Goal: Communication & Community: Answer question/provide support

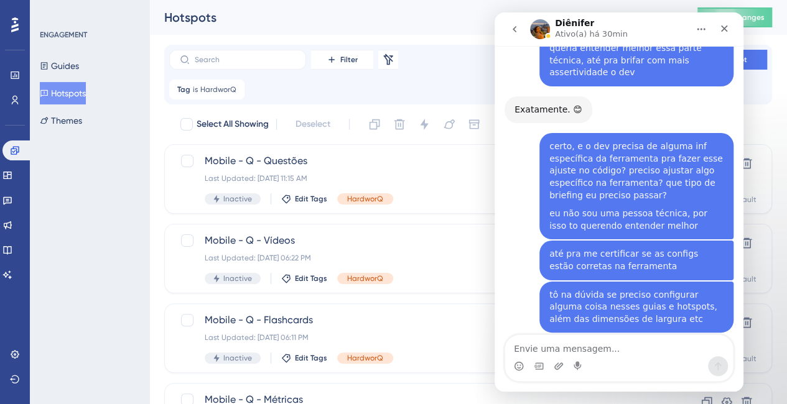
scroll to position [4076, 0]
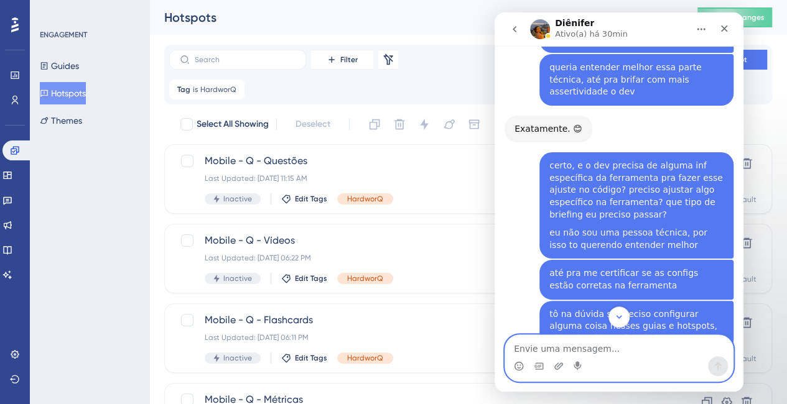
click at [585, 348] on textarea "Envie uma mensagem..." at bounding box center [619, 345] width 228 height 21
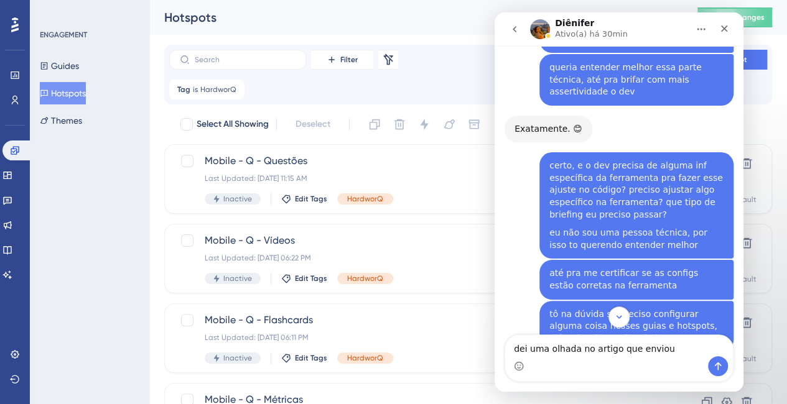
click at [595, 383] on link "aqui" at bounding box center [604, 388] width 19 height 10
click at [671, 349] on textarea "dei uma olhada no artigo que enviou" at bounding box center [619, 345] width 228 height 21
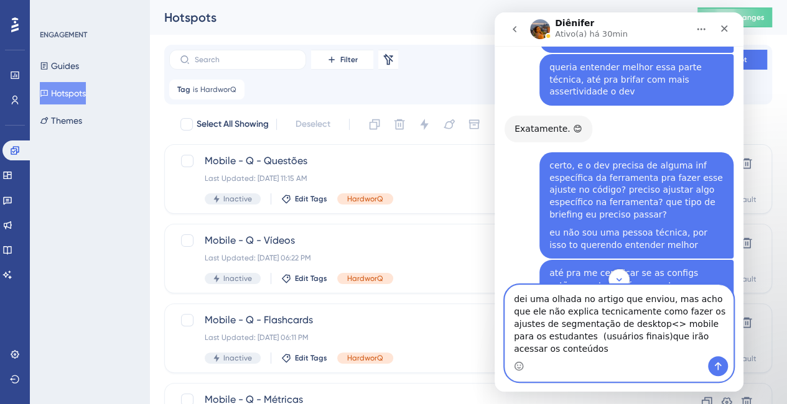
type textarea "dei uma olhada no artigo que enviou, mas acho que ele não explica tecnicamente …"
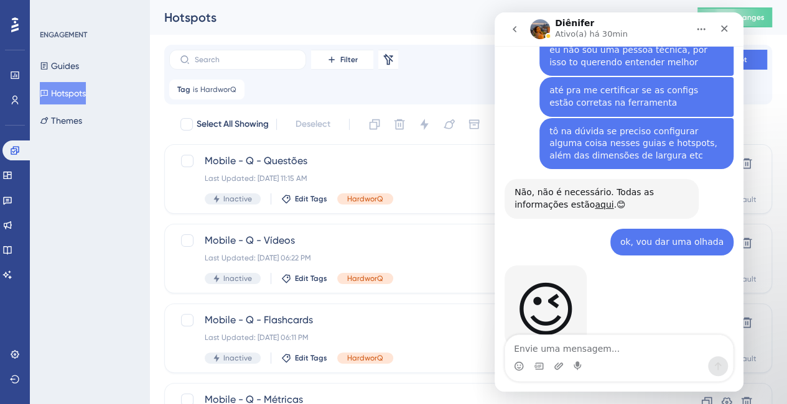
scroll to position [4287, 0]
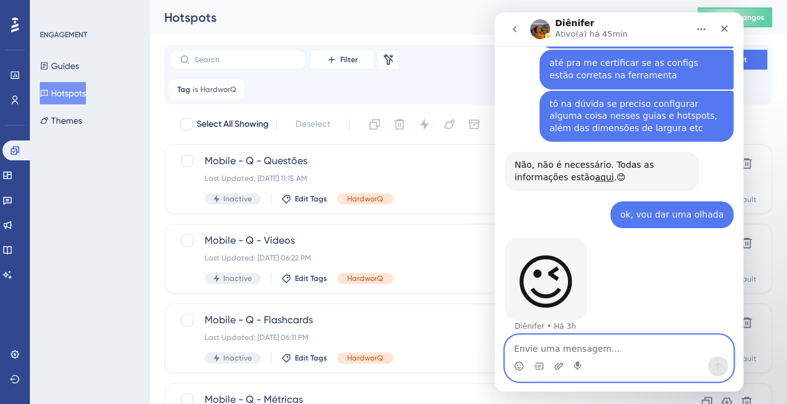
click at [653, 344] on textarea "Envie uma mensagem..." at bounding box center [619, 345] width 228 height 21
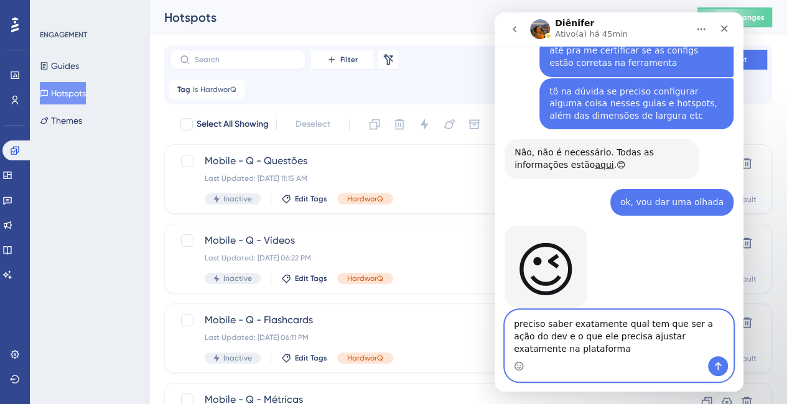
scroll to position [4312, 0]
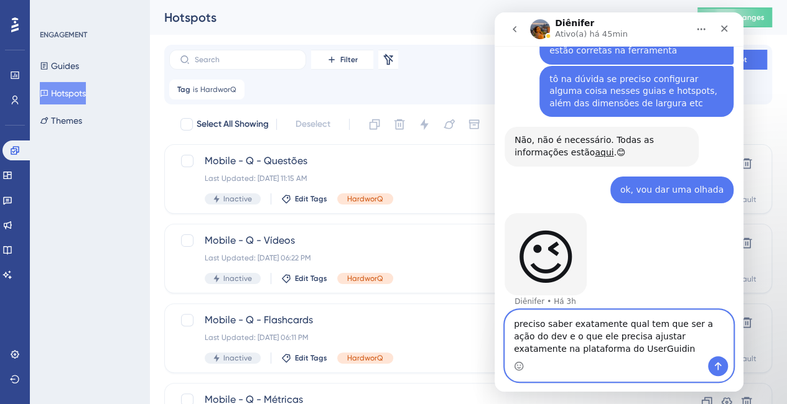
type textarea "preciso saber exatamente qual tem que ser a ação do dev e o que ele precisa aju…"
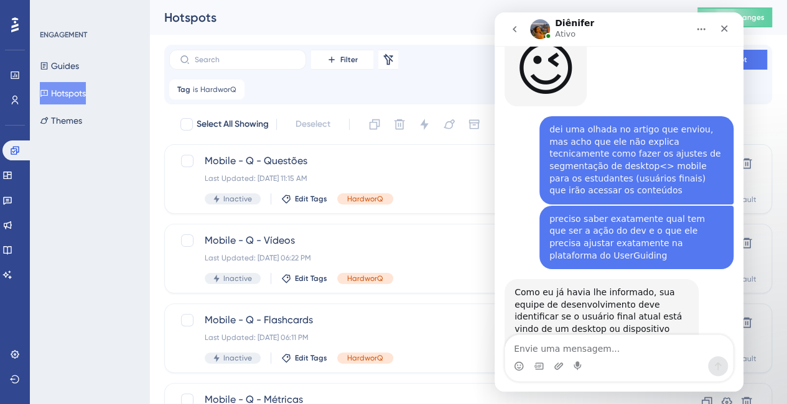
scroll to position [4504, 0]
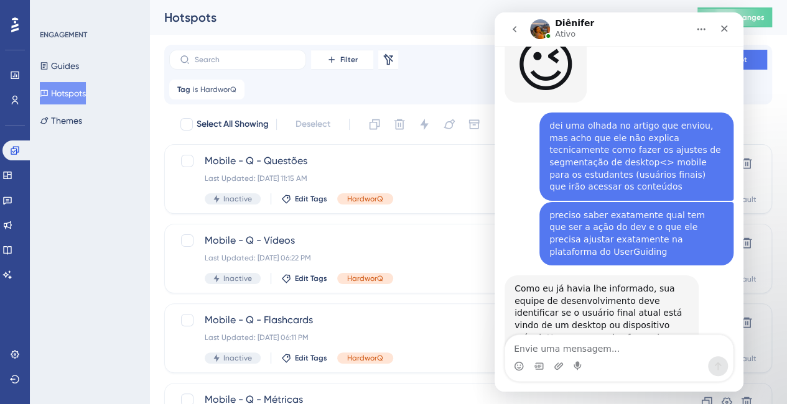
click at [578, 369] on link "aqui" at bounding box center [587, 374] width 19 height 10
click at [611, 344] on textarea "Envie uma mensagem..." at bounding box center [619, 345] width 228 height 21
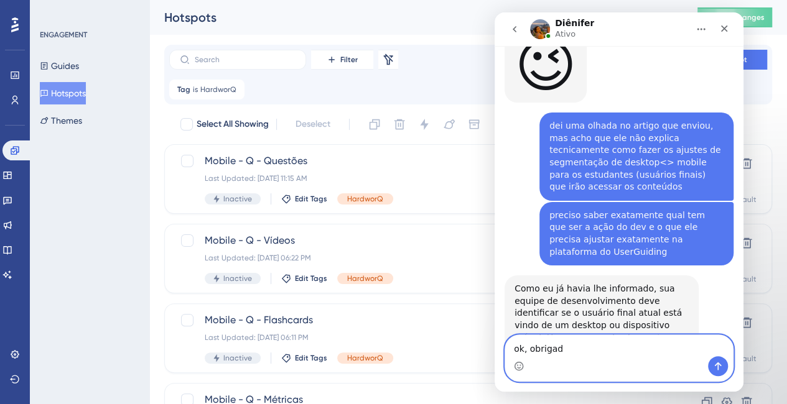
type textarea "ok, obrigado"
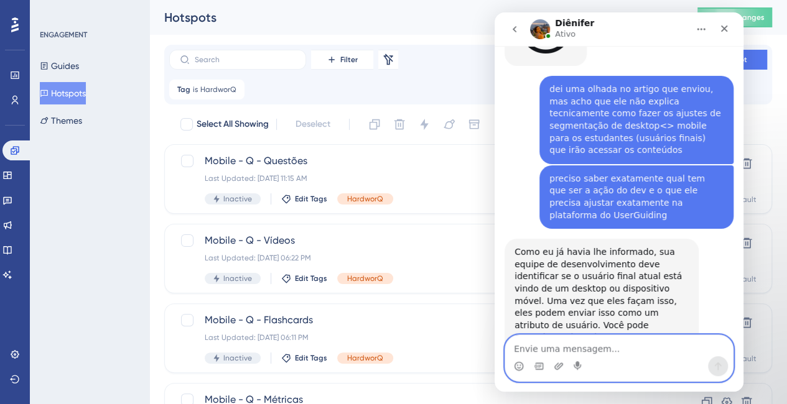
scroll to position [4542, 0]
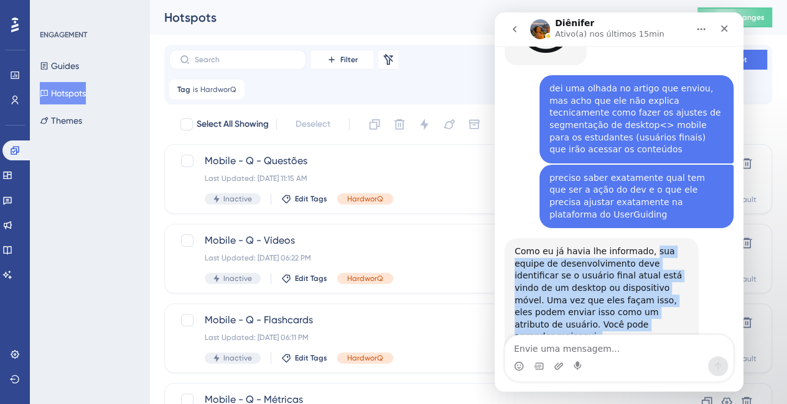
drag, startPoint x: 669, startPoint y: 258, endPoint x: 641, endPoint y: 125, distance: 135.9
click at [641, 246] on div "Como eu já havia lhe informado, sua equipe de desenvolvimento deve identificar …" at bounding box center [601, 322] width 174 height 152
copy div "sua equipe de desenvolvimento deve identificar se o usuário final atual está vi…"
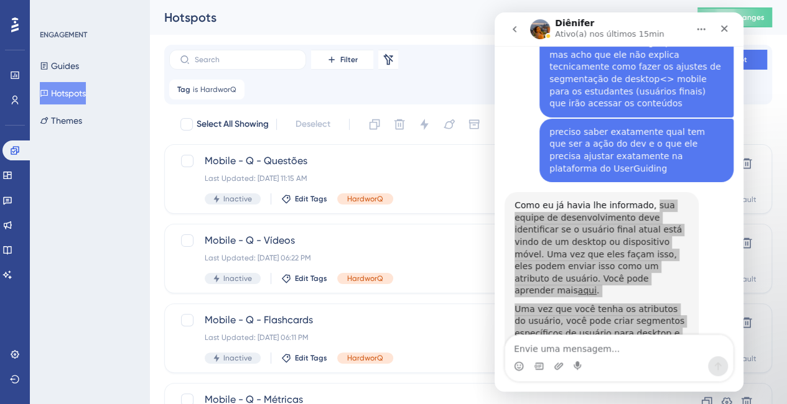
scroll to position [4591, 0]
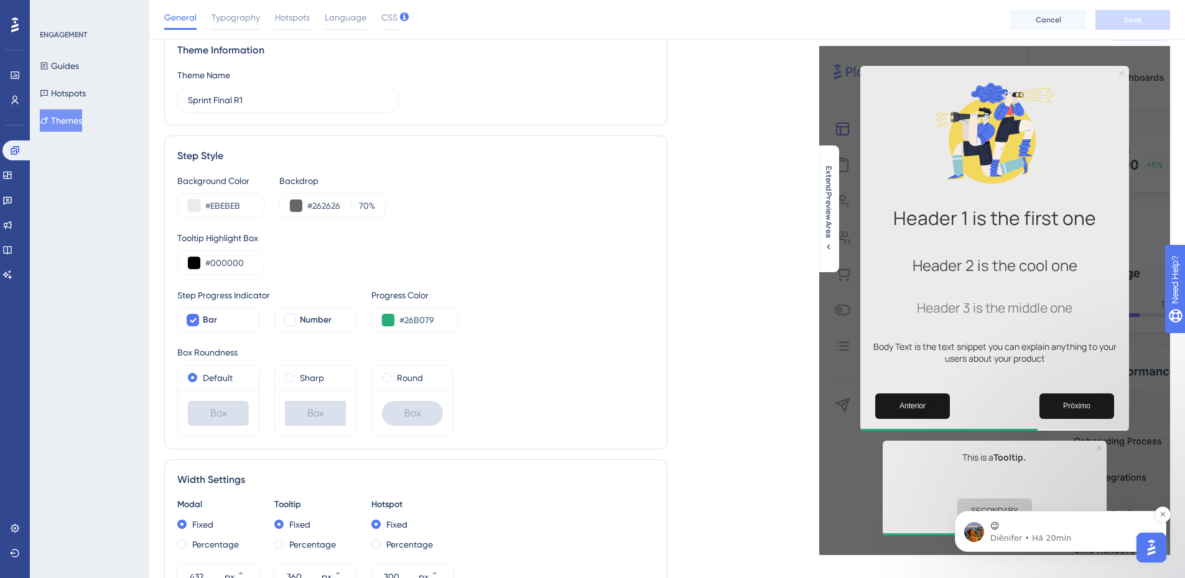
click at [1074, 526] on p "😉" at bounding box center [1070, 527] width 160 height 12
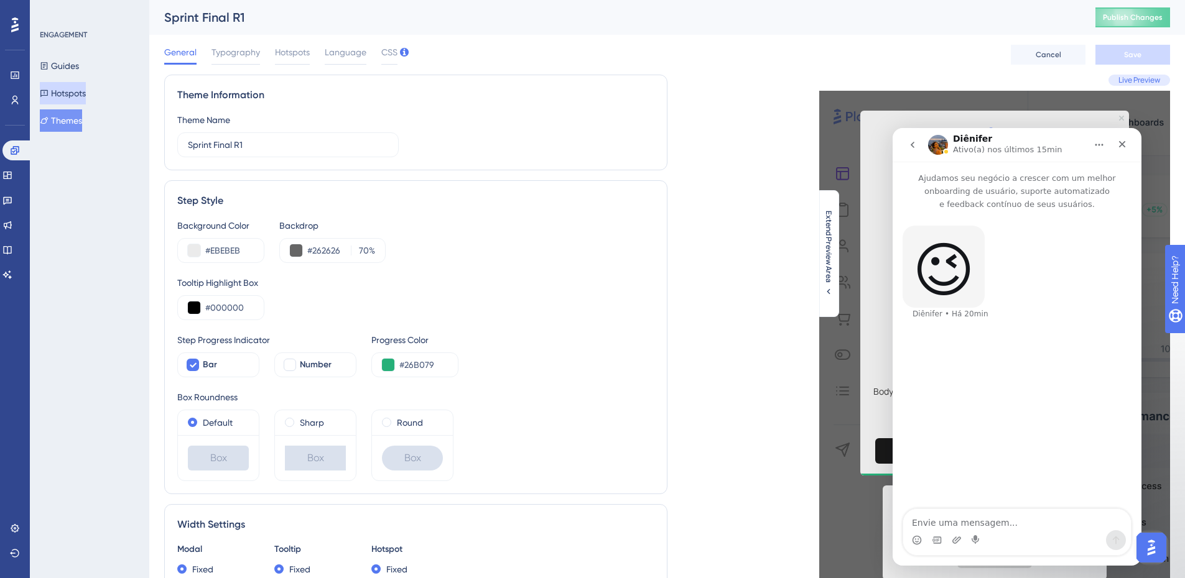
click at [80, 98] on button "Hotspots" at bounding box center [63, 93] width 46 height 22
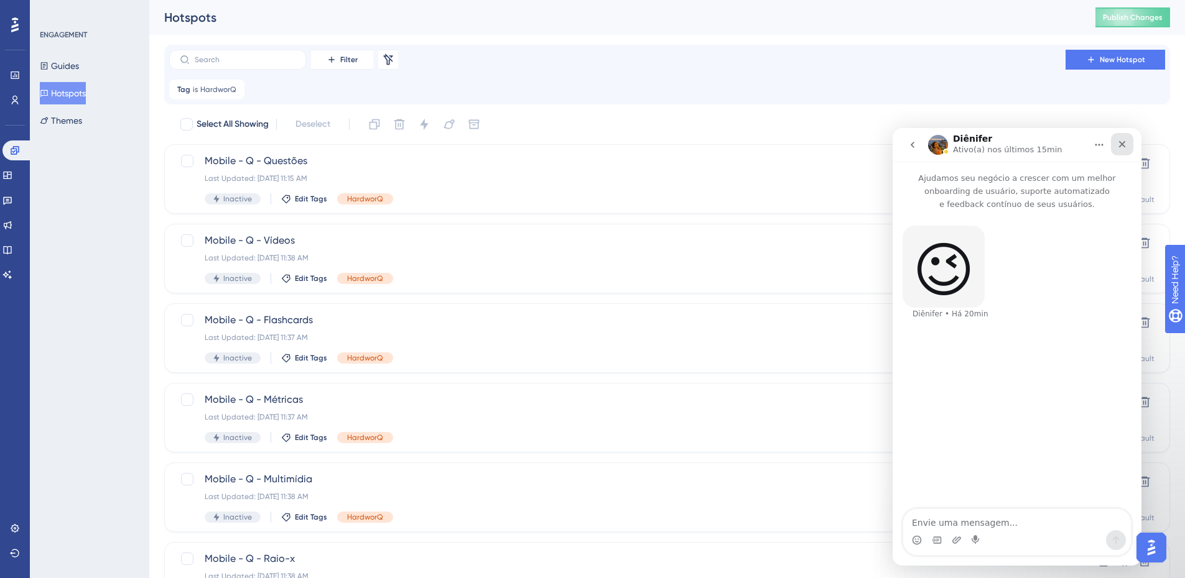
click at [1121, 144] on icon "Fechar" at bounding box center [1122, 144] width 7 height 7
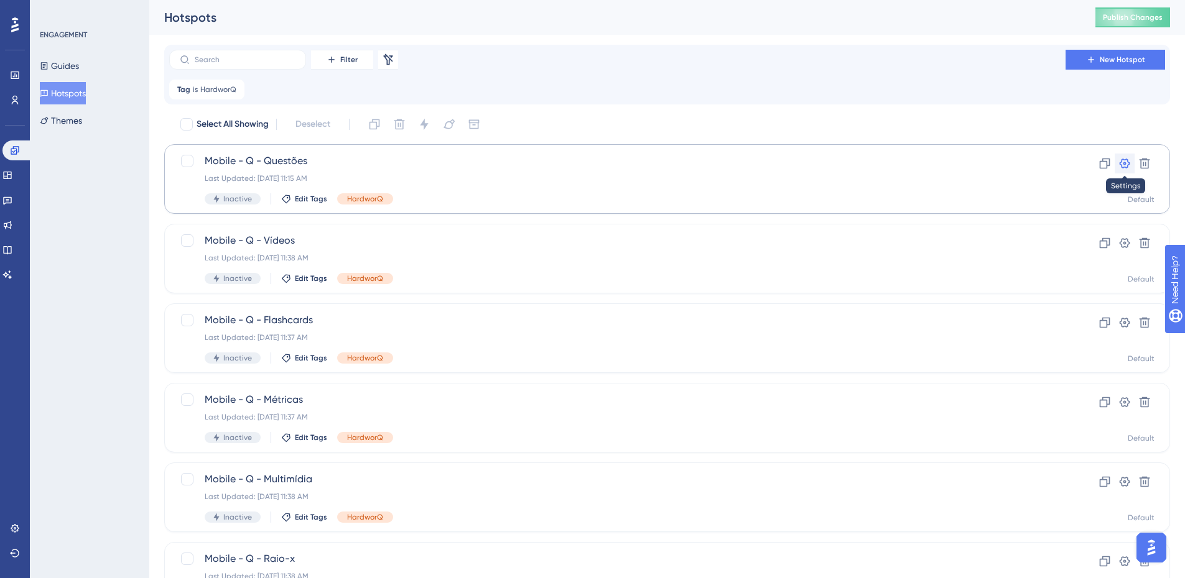
click at [1125, 166] on icon at bounding box center [1124, 163] width 12 height 12
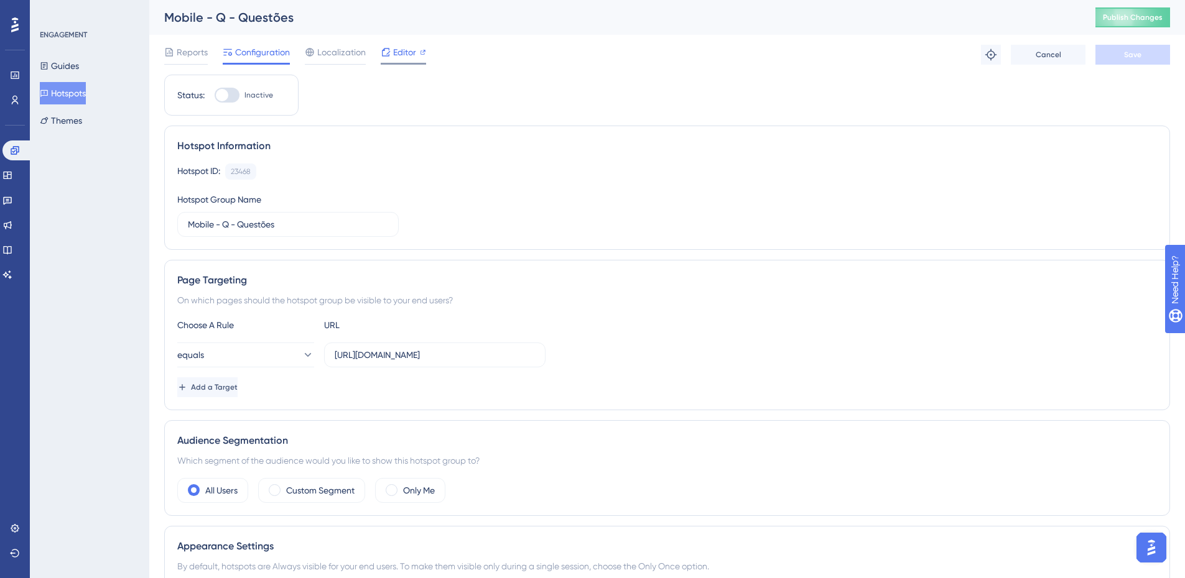
click at [403, 49] on span "Editor" at bounding box center [404, 52] width 23 height 15
click at [1135, 16] on span "Publish Changes" at bounding box center [1133, 17] width 60 height 10
